Goal: Find specific page/section: Find specific page/section

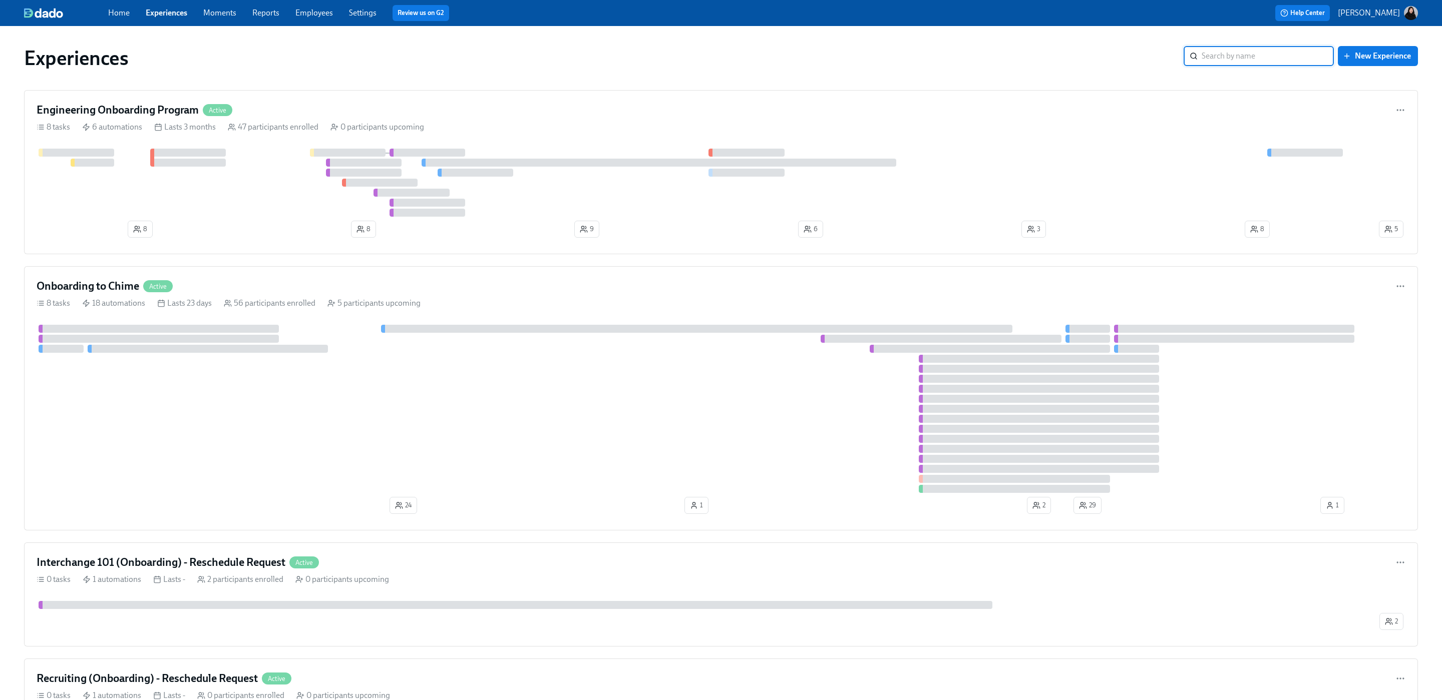
click at [523, 439] on div at bounding box center [721, 409] width 1369 height 168
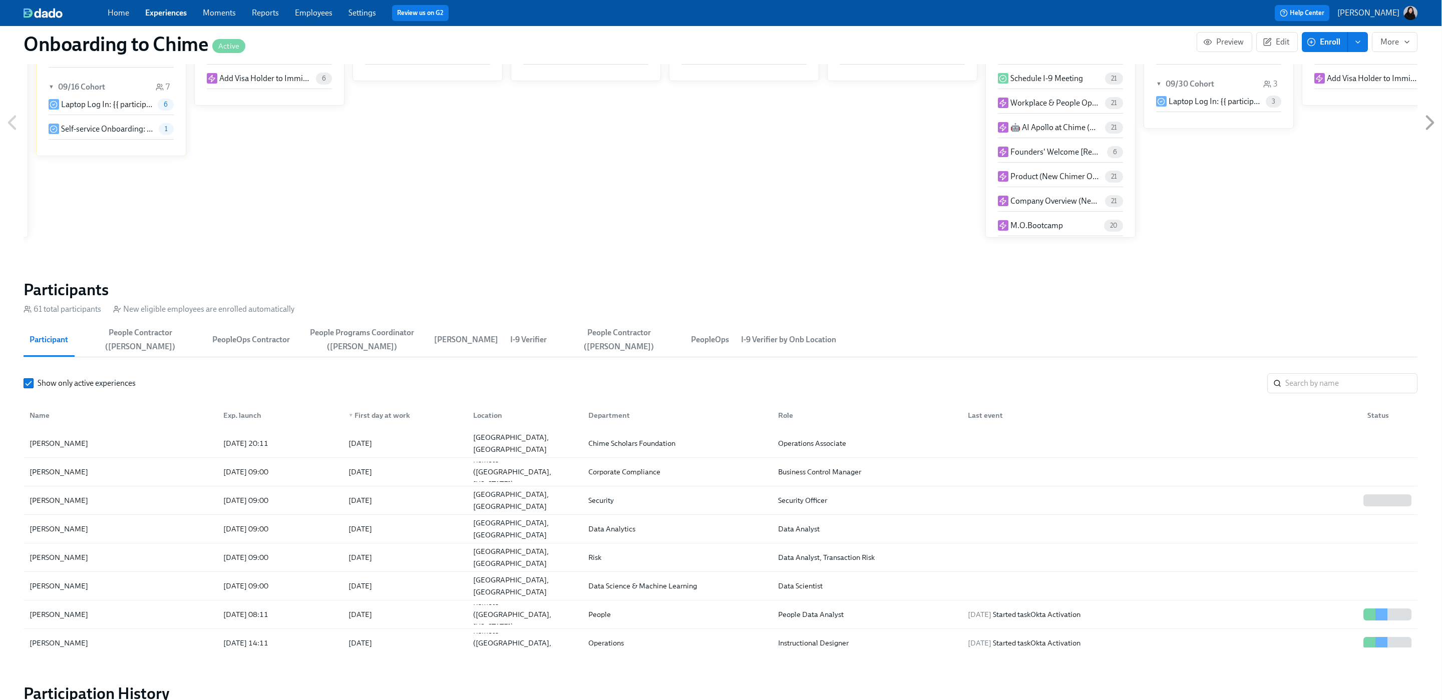
scroll to position [0, 2053]
click at [1297, 382] on input "search" at bounding box center [1351, 383] width 132 height 20
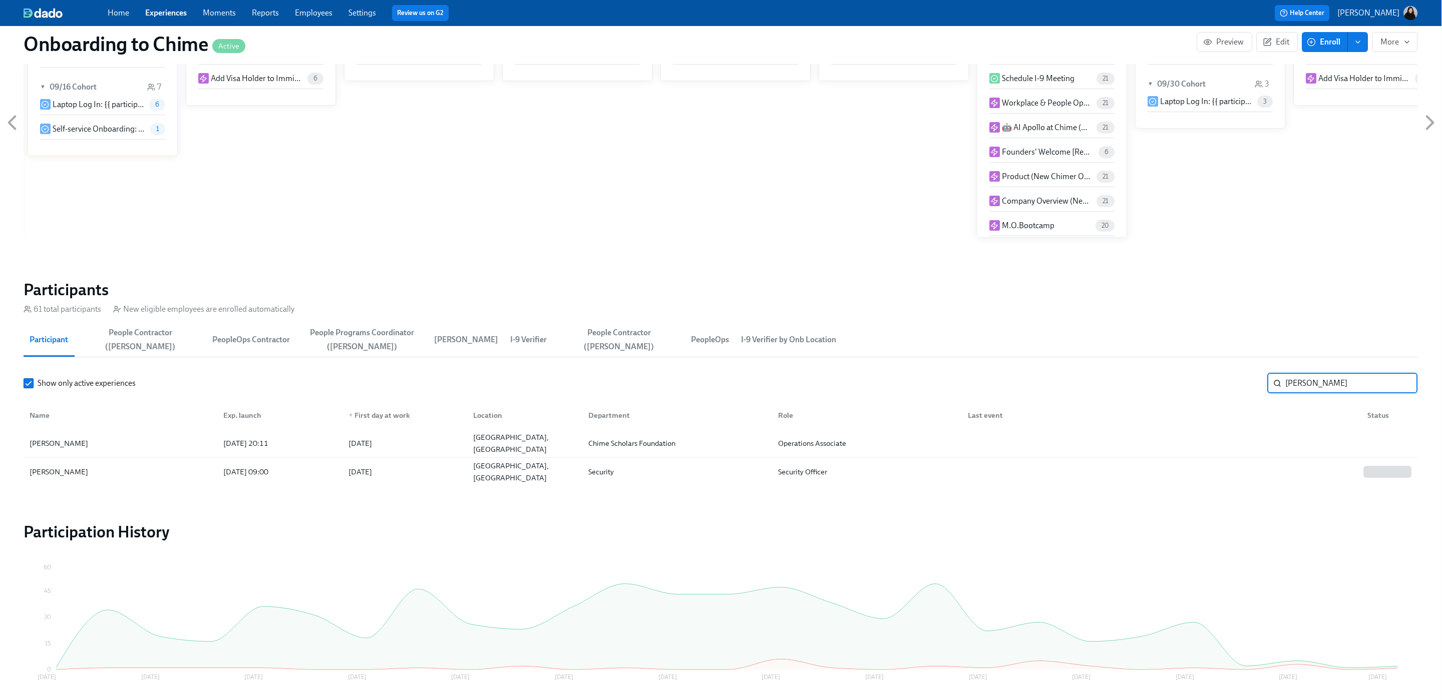
scroll to position [868, 1]
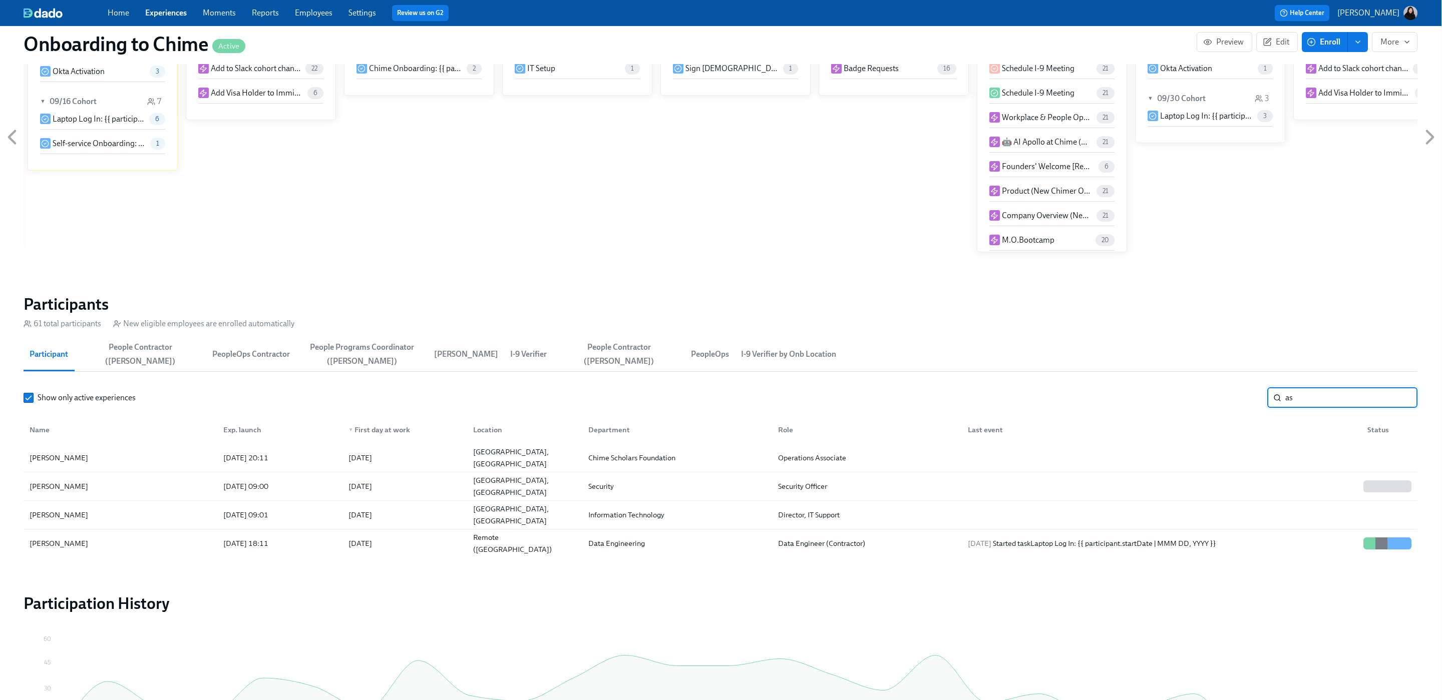
scroll to position [882, 1]
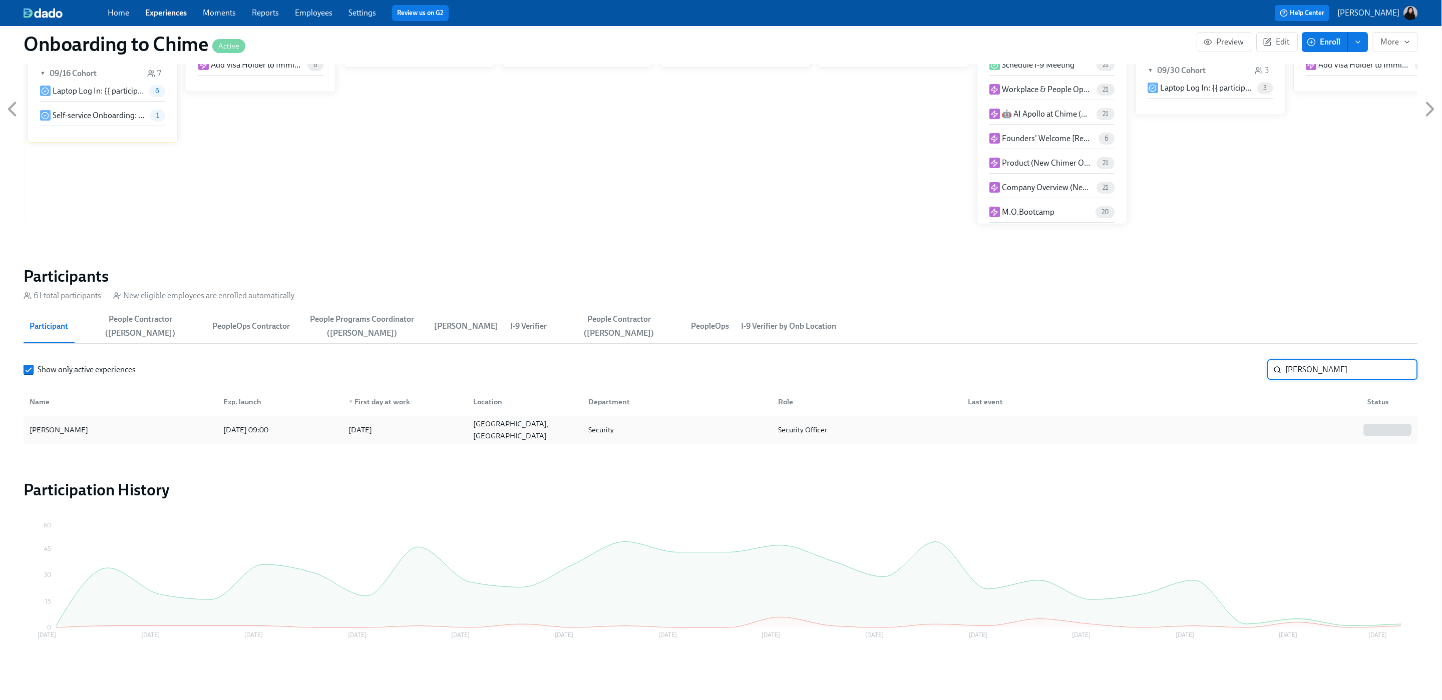
scroll to position [896, 0]
type input "[PERSON_NAME]"
click at [566, 425] on div "[GEOGRAPHIC_DATA], [GEOGRAPHIC_DATA]" at bounding box center [523, 430] width 115 height 20
